Goal: Transaction & Acquisition: Purchase product/service

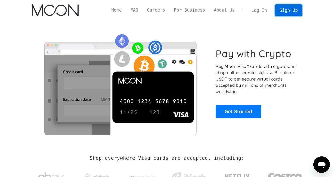
click at [286, 10] on link "Sign Up" at bounding box center [288, 10] width 27 height 12
click at [263, 11] on link "Log In" at bounding box center [259, 10] width 24 height 11
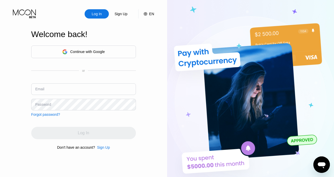
click at [118, 14] on div "Sign Up" at bounding box center [121, 13] width 14 height 5
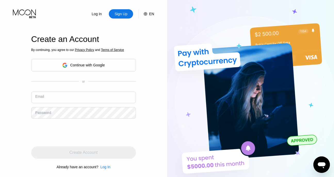
click at [74, 96] on input "text" at bounding box center [83, 98] width 105 height 12
click at [122, 14] on div "Sign Up" at bounding box center [121, 13] width 14 height 5
click at [64, 100] on input "text" at bounding box center [83, 98] width 105 height 12
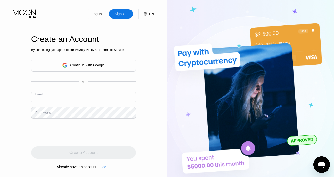
paste input "[EMAIL_ADDRESS][DOMAIN_NAME]"
type input "[EMAIL_ADDRESS][DOMAIN_NAME]"
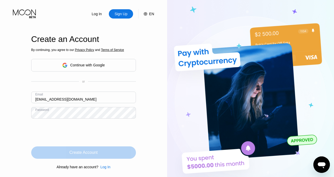
click at [77, 152] on div "Create Account" at bounding box center [83, 152] width 28 height 5
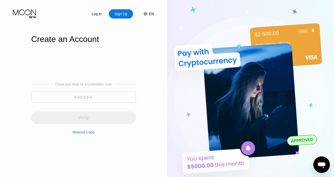
type input "[EMAIL_ADDRESS][DOMAIN_NAME]"
click at [90, 96] on input at bounding box center [83, 97] width 105 height 12
paste input "978392"
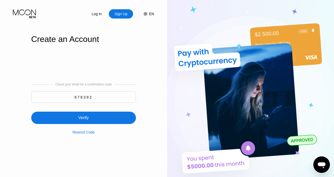
type input "978392"
click at [84, 119] on div "Verify" at bounding box center [83, 117] width 10 height 5
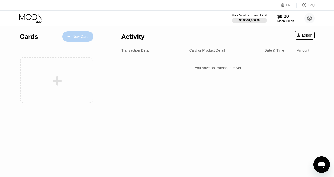
click at [77, 34] on div "New Card" at bounding box center [77, 36] width 31 height 10
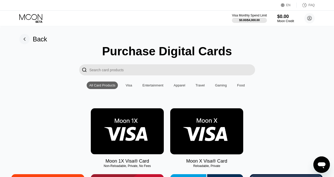
click at [128, 86] on div "Visa" at bounding box center [128, 85] width 6 height 4
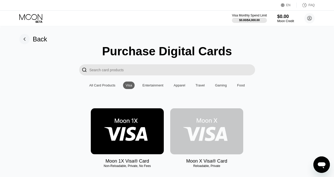
click at [212, 127] on img at bounding box center [206, 131] width 73 height 46
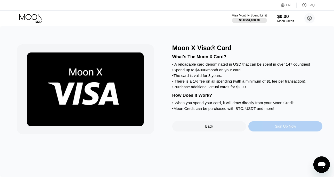
click at [282, 126] on div "Sign Up Now" at bounding box center [285, 126] width 21 height 4
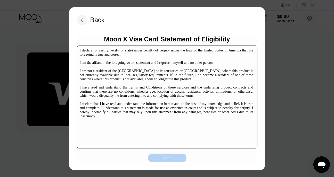
click at [170, 157] on div "I agree" at bounding box center [166, 158] width 11 height 5
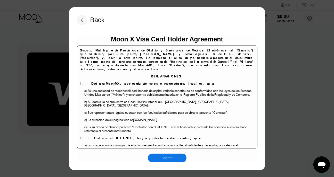
click at [167, 157] on div "I agree" at bounding box center [166, 158] width 11 height 5
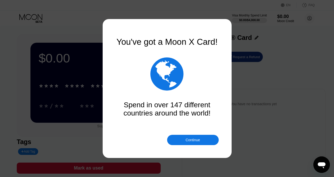
click at [190, 140] on div "Continue" at bounding box center [192, 140] width 14 height 4
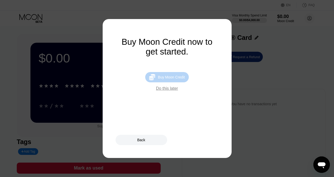
click at [174, 78] on div "Buy Moon Credit" at bounding box center [171, 77] width 27 height 4
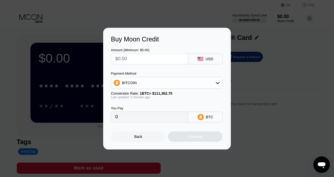
click at [140, 60] on input "text" at bounding box center [149, 59] width 68 height 10
type input "$5"
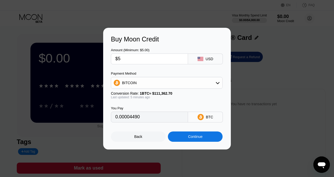
type input "0.00004490"
type input "$50"
type input "0.00044899"
type input "$50"
click at [139, 137] on div "Back" at bounding box center [138, 137] width 8 height 4
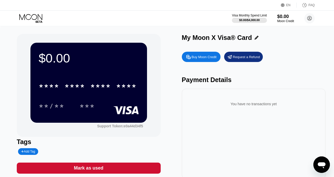
click at [200, 58] on div "Buy Moon Credit" at bounding box center [203, 57] width 25 height 4
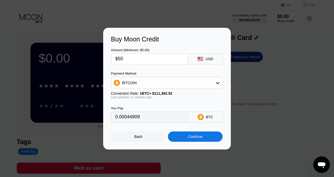
type input "0.00044909"
click at [155, 62] on input "$50" at bounding box center [149, 59] width 68 height 10
type input "$5"
type input "0.00004491"
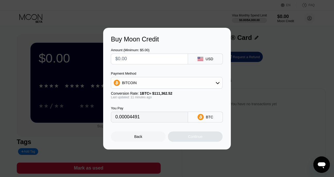
type input "0"
type input "$3"
type input "0.00002695"
type input "$30"
type input "0.00026945"
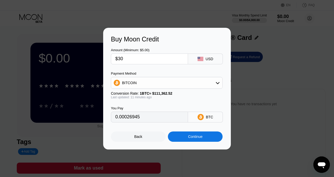
type input "$30"
click at [152, 118] on input "0.00026945" at bounding box center [149, 117] width 68 height 10
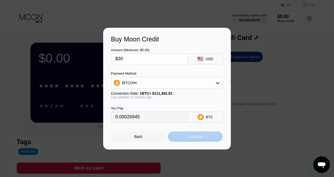
click at [190, 136] on div "Continue" at bounding box center [195, 137] width 14 height 4
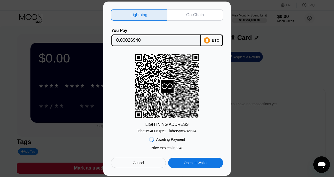
click at [194, 13] on div "On-Chain" at bounding box center [195, 14] width 18 height 5
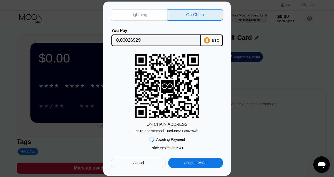
click at [175, 132] on div "bc1q29tazfmme8l...ucd38c203m4tmwh" at bounding box center [166, 131] width 63 height 4
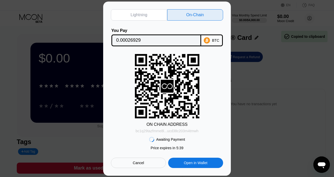
click at [175, 132] on div "bc1q29tazfmme8l...ucd38c203m4tmwh" at bounding box center [166, 131] width 63 height 4
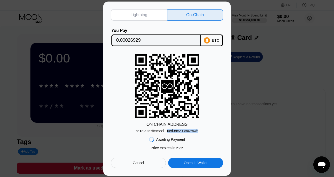
click at [201, 132] on div "ON CHAIN ADDRESS bc1q29tazfmme8l...ucd38c203m4tmwh" at bounding box center [167, 93] width 112 height 79
click at [213, 120] on div "ON CHAIN ADDRESS bc1q29tazfmme8l...ucd38c203m4tmwh" at bounding box center [167, 93] width 112 height 79
click at [158, 131] on div "bc1q29tazfmme8l...ucd38c203m4tmwh" at bounding box center [166, 131] width 63 height 4
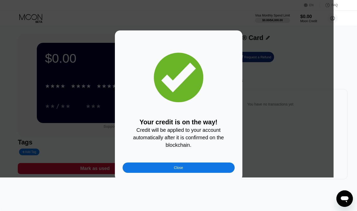
click at [178, 166] on div "Close" at bounding box center [178, 167] width 9 height 4
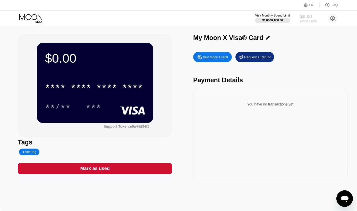
click at [303, 17] on div "$0.00" at bounding box center [308, 16] width 17 height 5
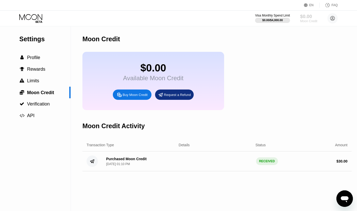
click at [303, 17] on div "$0.00" at bounding box center [308, 16] width 17 height 5
click at [172, 162] on div "Purchased Moon Credit Aug 21, 2025, 01:10 PM" at bounding box center [138, 161] width 73 height 9
click at [123, 161] on div "Purchased Moon Credit" at bounding box center [126, 159] width 40 height 4
click at [91, 161] on icon at bounding box center [92, 160] width 4 height 3
click at [264, 164] on div "RECEIVED" at bounding box center [267, 161] width 22 height 8
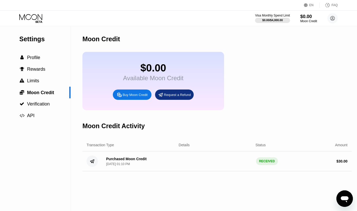
click at [333, 161] on div "$ 30.00" at bounding box center [341, 161] width 11 height 4
click at [308, 14] on div "$0.00" at bounding box center [308, 16] width 17 height 5
click at [307, 16] on div "$0.00" at bounding box center [308, 16] width 17 height 5
click at [130, 94] on div "Buy Moon Credit" at bounding box center [135, 94] width 25 height 4
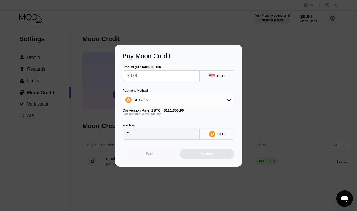
click at [152, 154] on div "Back" at bounding box center [150, 153] width 8 height 4
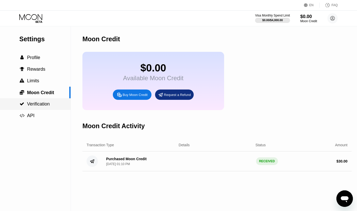
click at [31, 104] on span "Verification" at bounding box center [38, 103] width 23 height 5
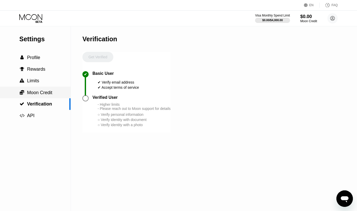
click at [35, 91] on span "Moon Credit" at bounding box center [39, 92] width 25 height 5
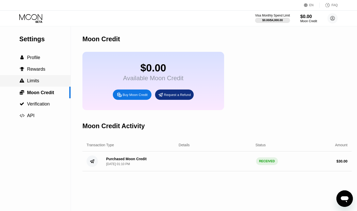
click at [32, 82] on span "Limits" at bounding box center [33, 80] width 12 height 5
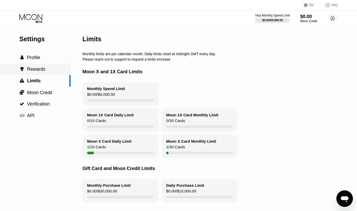
click at [32, 69] on span "Rewards" at bounding box center [36, 68] width 18 height 5
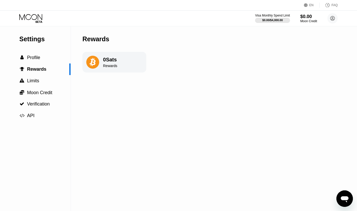
click at [109, 62] on div "0 Sats" at bounding box center [110, 60] width 14 height 6
click at [34, 59] on span "Profile" at bounding box center [33, 57] width 13 height 5
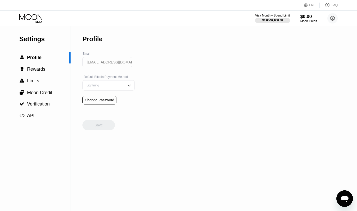
click at [127, 84] on img at bounding box center [129, 85] width 5 height 5
click at [100, 107] on div "On-Chain" at bounding box center [108, 106] width 47 height 4
click at [97, 125] on div "Save" at bounding box center [99, 125] width 8 height 5
click at [32, 92] on span "Moon Credit" at bounding box center [39, 92] width 25 height 5
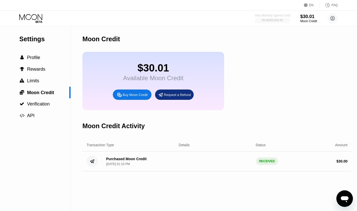
click at [271, 16] on div "Visa Monthly Spend Limit" at bounding box center [273, 16] width 36 height 4
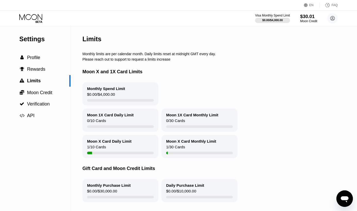
click at [307, 18] on div "$30.01" at bounding box center [308, 16] width 17 height 5
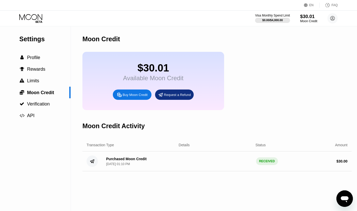
click at [307, 18] on div "$30.01" at bounding box center [308, 16] width 17 height 5
click at [147, 73] on div "$30.01" at bounding box center [153, 68] width 60 height 12
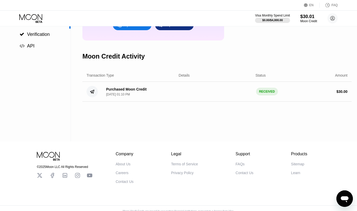
scroll to position [76, 0]
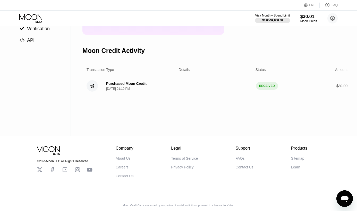
click at [268, 86] on div "RECEIVED" at bounding box center [267, 86] width 22 height 8
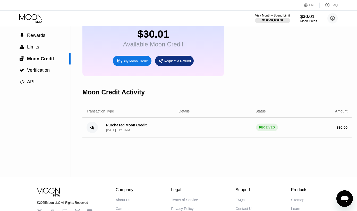
scroll to position [0, 0]
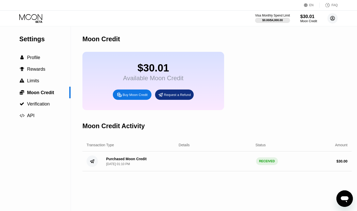
click at [331, 17] on circle at bounding box center [332, 18] width 10 height 10
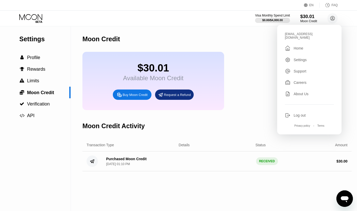
click at [261, 69] on div "$30.01 Available Moon Credit Buy Moon Credit Request a Refund" at bounding box center [216, 81] width 269 height 58
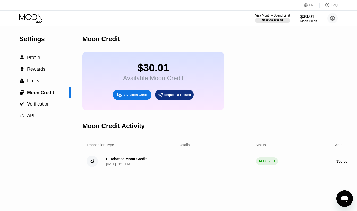
click at [119, 100] on div "$30.01 Available Moon Credit Buy Moon Credit Request a Refund" at bounding box center [153, 81] width 142 height 58
click at [124, 95] on div "Buy Moon Credit" at bounding box center [135, 94] width 25 height 4
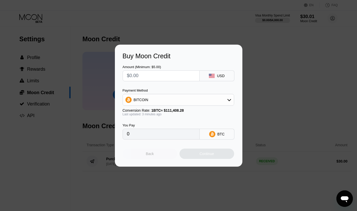
click at [151, 154] on div "Back" at bounding box center [150, 153] width 8 height 4
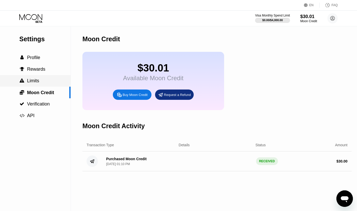
click at [29, 80] on span "Limits" at bounding box center [33, 80] width 12 height 5
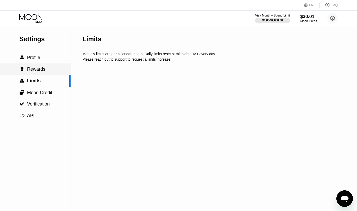
click at [33, 67] on span "Rewards" at bounding box center [36, 68] width 18 height 5
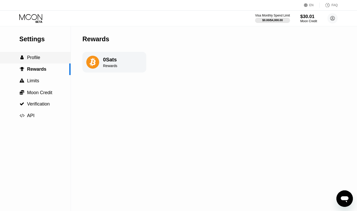
click at [34, 61] on div " Profile" at bounding box center [35, 58] width 71 height 12
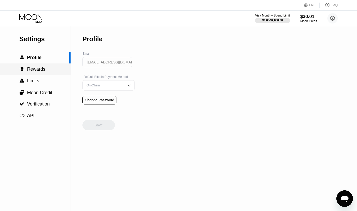
click at [33, 72] on span "Rewards" at bounding box center [36, 68] width 18 height 5
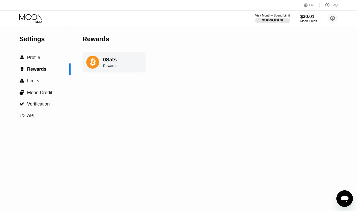
click at [37, 21] on icon at bounding box center [39, 22] width 7 height 2
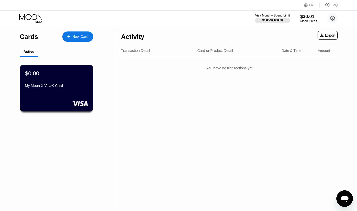
click at [70, 94] on div "$0.00 My Moon X Visa® Card" at bounding box center [57, 88] width 74 height 47
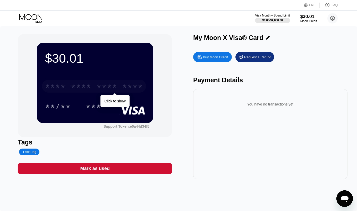
click at [101, 92] on div "* * * * * * * * * * * * ****" at bounding box center [94, 86] width 104 height 13
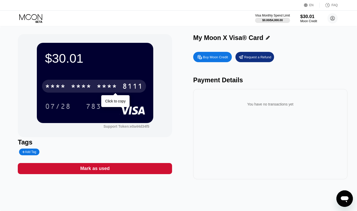
click at [51, 87] on div "* * * *" at bounding box center [55, 87] width 21 height 8
